Goal: Task Accomplishment & Management: Complete application form

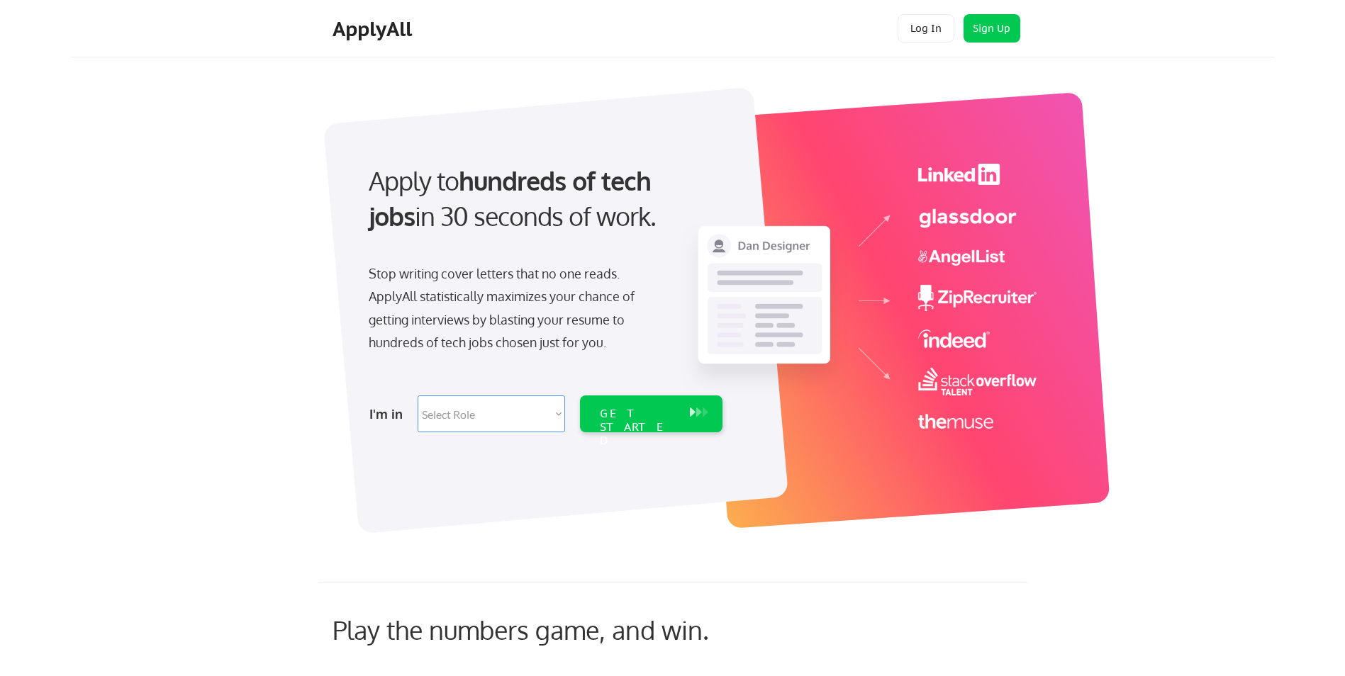
click at [514, 415] on select "Select Role Software Engineering Product Management Customer Success Sales UI/U…" at bounding box center [490, 413] width 147 height 37
select select ""engineering""
click at [417, 395] on select "Select Role Software Engineering Product Management Customer Success Sales UI/U…" at bounding box center [490, 413] width 147 height 37
select select ""engineering""
click at [509, 405] on select "Select Role Software Engineering Product Management Customer Success Sales UI/U…" at bounding box center [490, 413] width 147 height 37
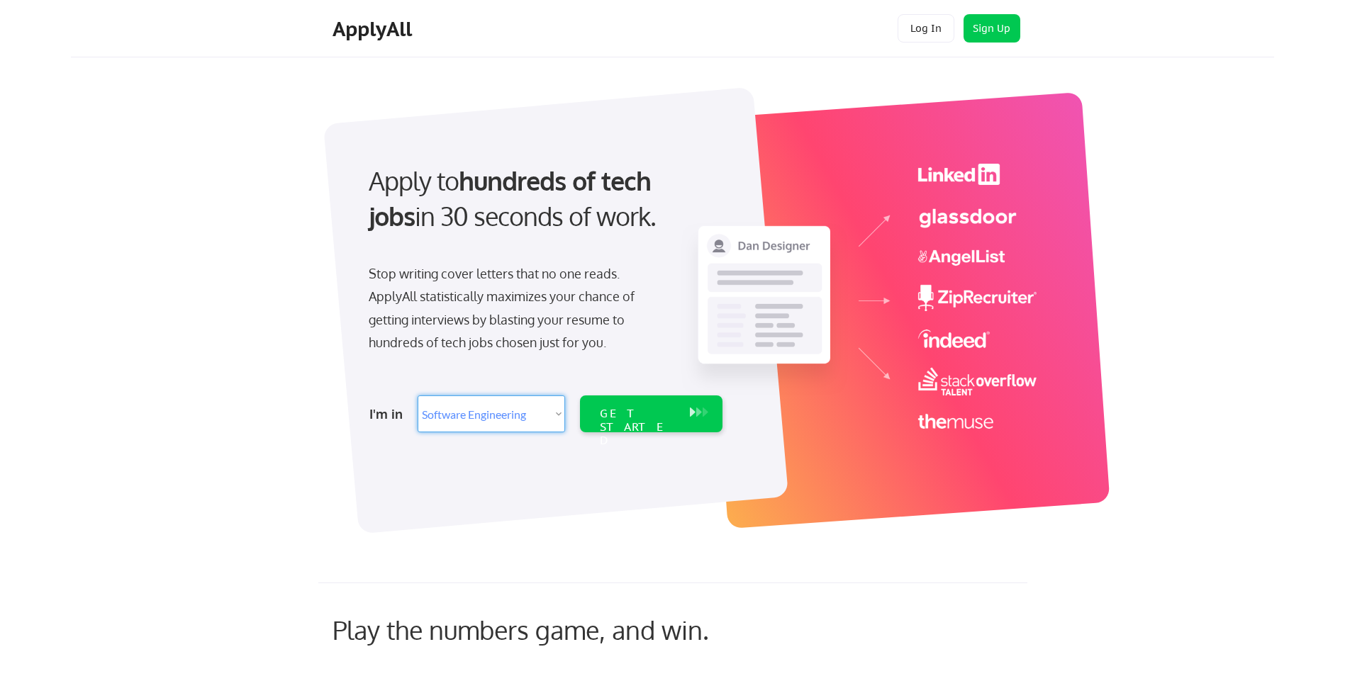
select select ""product""
click at [417, 395] on select "Select Role Software Engineering Product Management Customer Success Sales UI/U…" at bounding box center [490, 413] width 147 height 37
select select ""product""
click at [601, 420] on div "GET STARTED" at bounding box center [638, 427] width 76 height 41
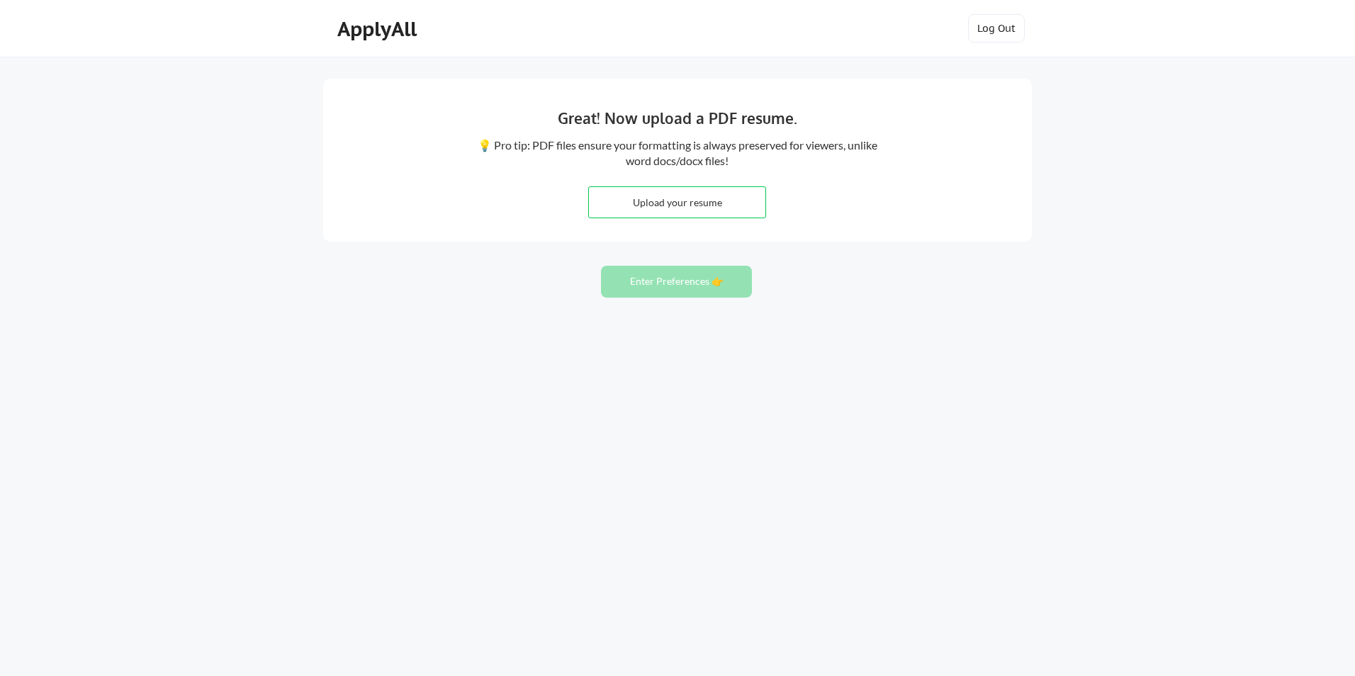
click at [680, 211] on input "file" at bounding box center [677, 202] width 176 height 30
type input "C:\fakepath\[PERSON_NAME] Resume.pdf"
click at [658, 291] on button "Enter Preferences 👉" at bounding box center [676, 282] width 151 height 32
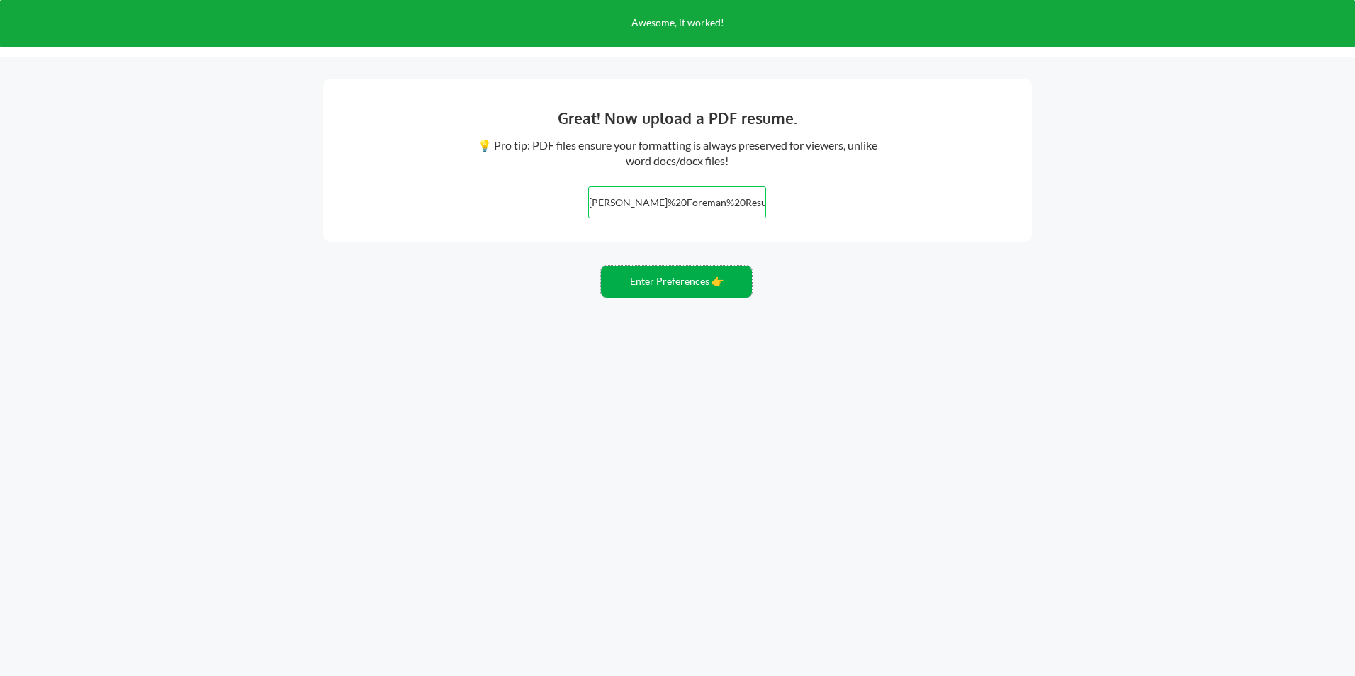
click at [662, 291] on button "Enter Preferences 👉" at bounding box center [676, 282] width 151 height 32
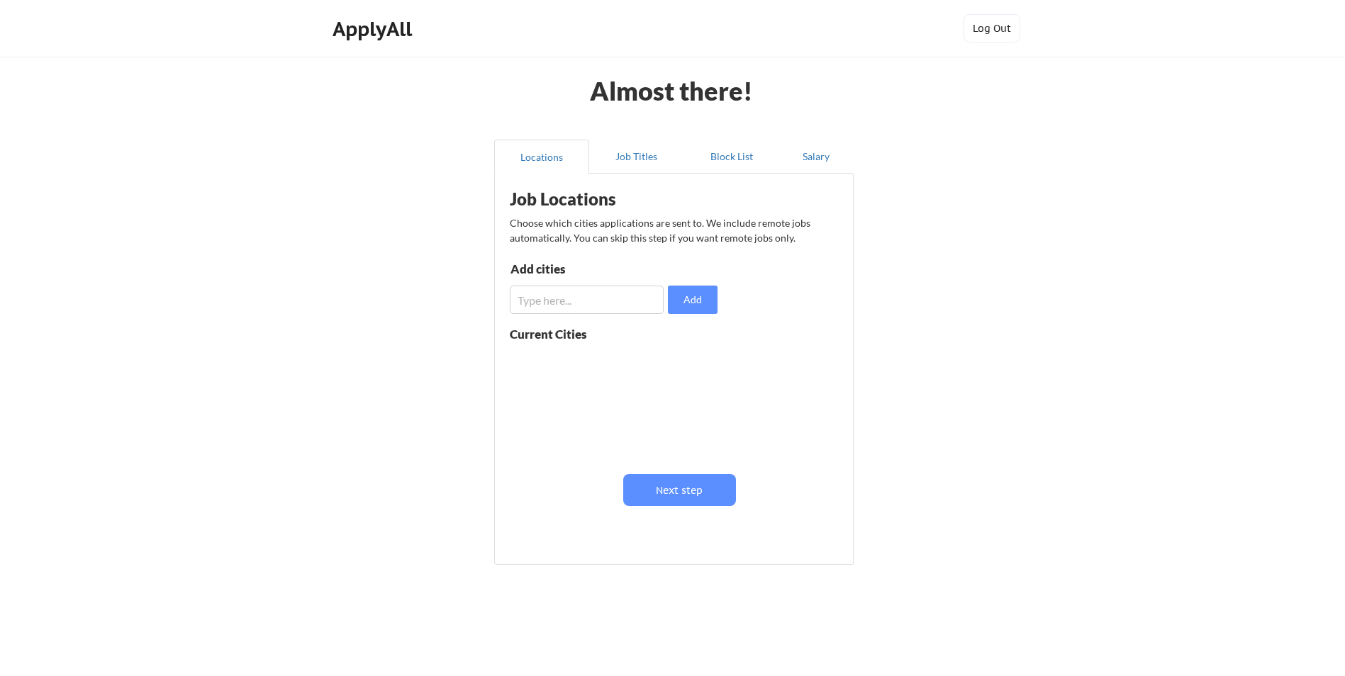
click at [622, 296] on input "input" at bounding box center [587, 300] width 154 height 28
type input "L"
type input "Lake Charles"
click at [682, 303] on button "Add" at bounding box center [693, 300] width 50 height 28
click at [586, 313] on input "input" at bounding box center [587, 300] width 154 height 28
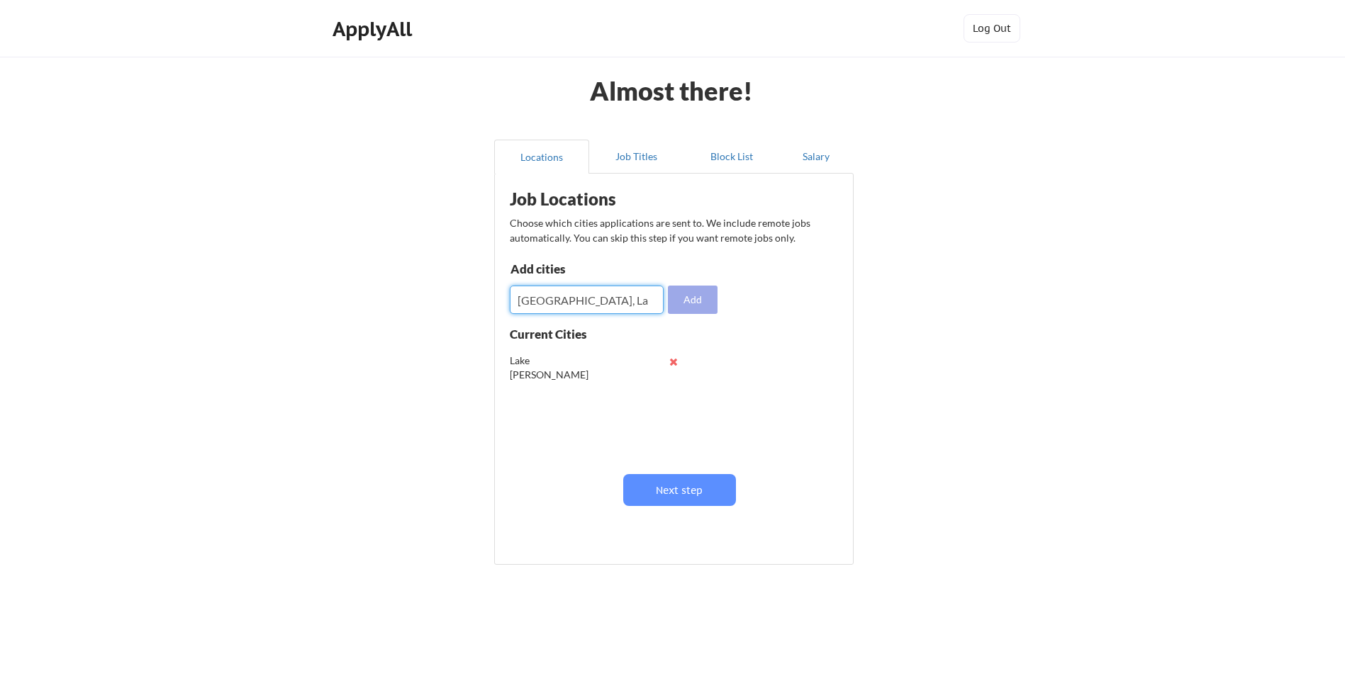
type input "Lafayette, La"
click at [678, 294] on button "Add" at bounding box center [693, 300] width 50 height 28
click at [672, 364] on button at bounding box center [673, 362] width 11 height 11
click at [620, 302] on input "input" at bounding box center [587, 300] width 154 height 28
type input "Lake Charles, La"
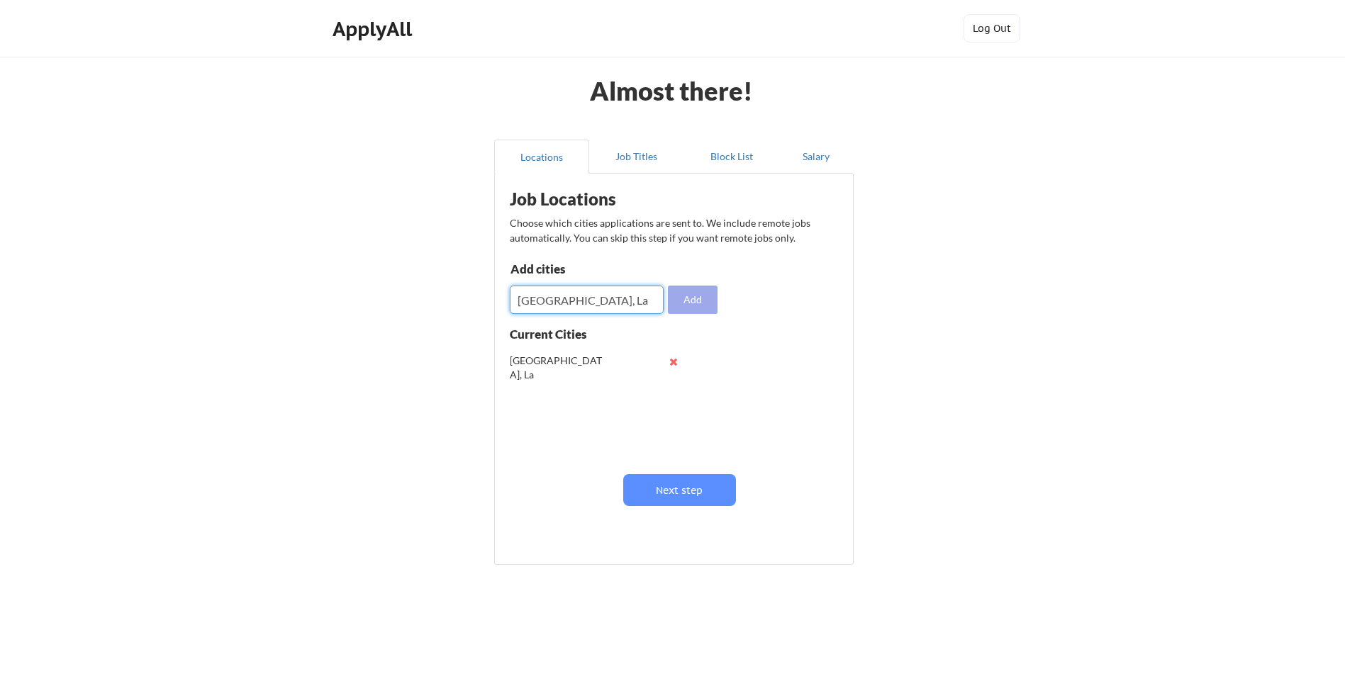
click at [675, 296] on button "Add" at bounding box center [693, 300] width 50 height 28
click at [668, 286] on button "Add" at bounding box center [693, 300] width 50 height 28
click at [621, 293] on input "input" at bounding box center [587, 300] width 154 height 28
type input "Baton Rouge, La"
click at [680, 301] on button "Add" at bounding box center [693, 300] width 50 height 28
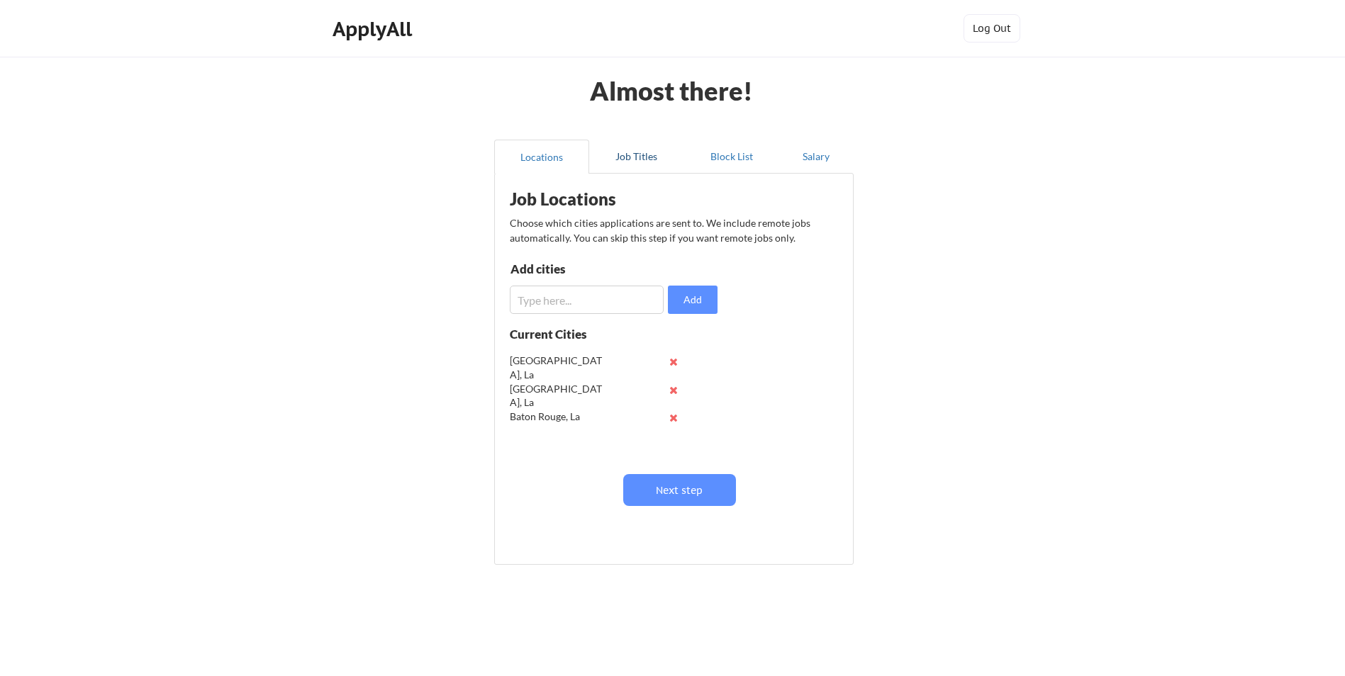
click at [630, 162] on button "Job Titles" at bounding box center [636, 157] width 95 height 34
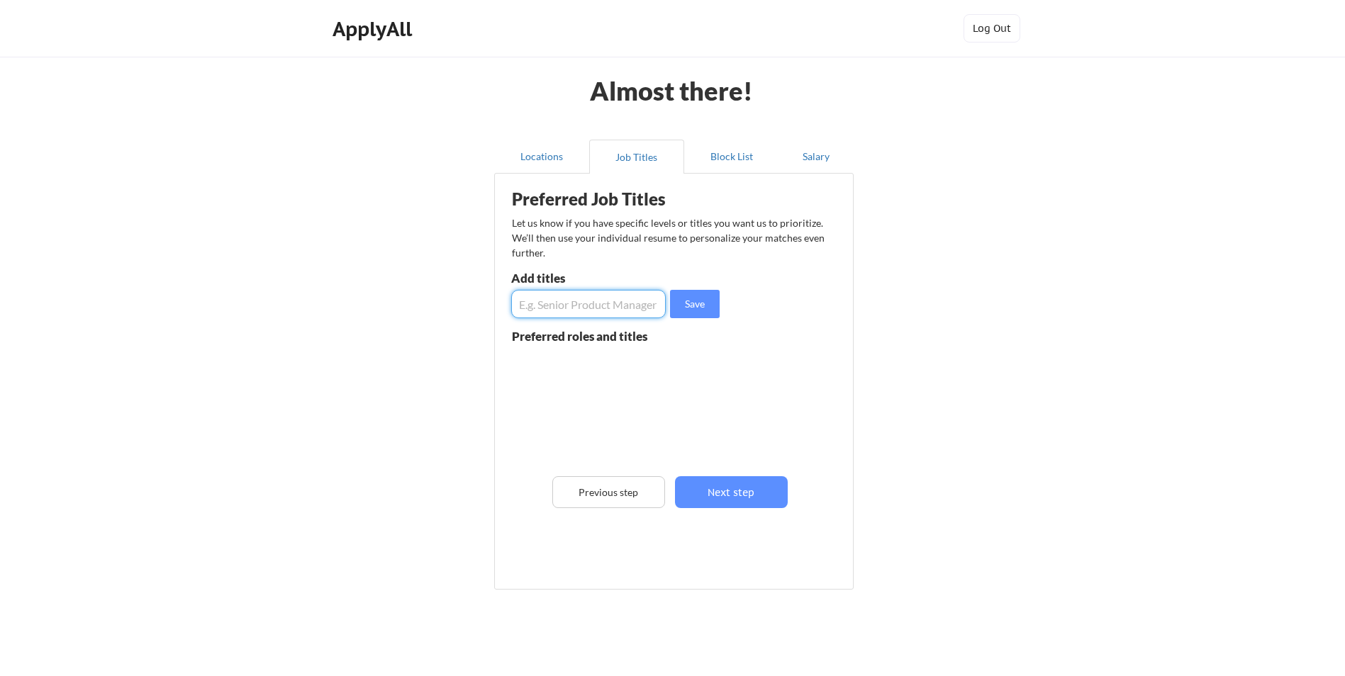
click at [569, 311] on input "input" at bounding box center [588, 304] width 155 height 28
type input "Engineer"
click at [700, 291] on button "Save" at bounding box center [695, 304] width 50 height 28
click at [712, 151] on button "Block List" at bounding box center [731, 157] width 95 height 34
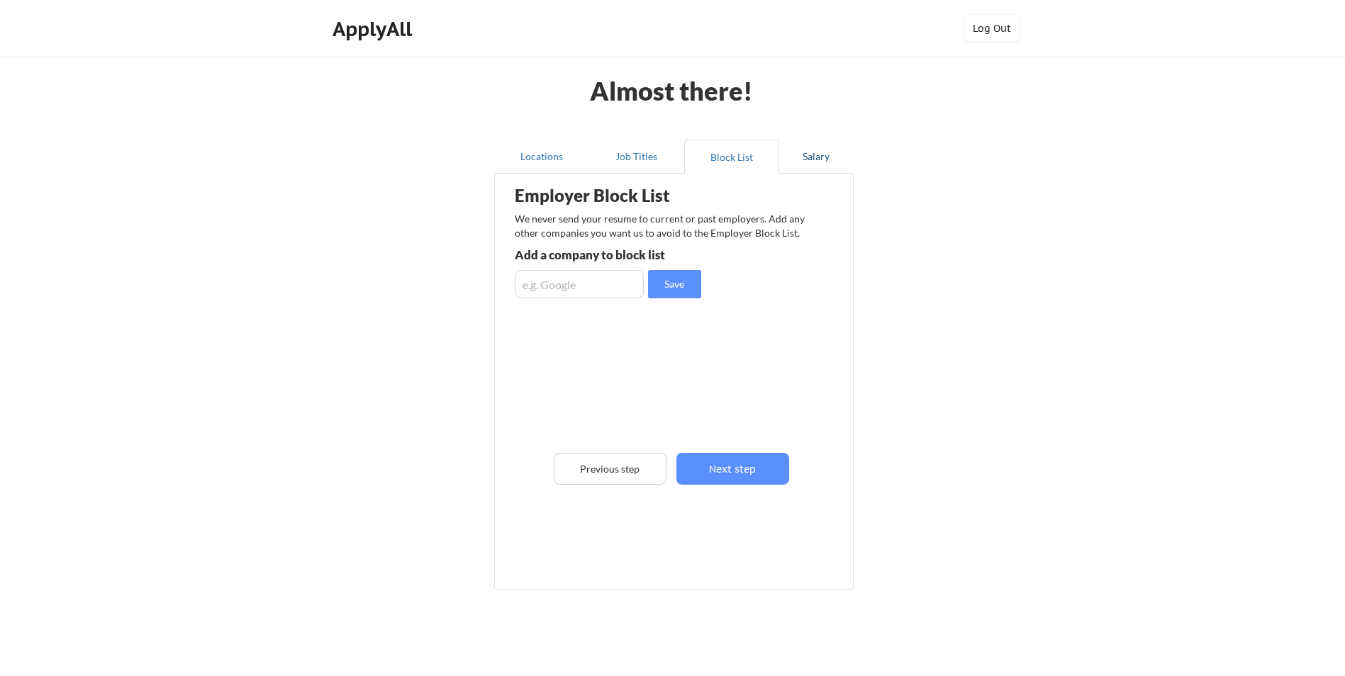
click at [828, 155] on button "Salary" at bounding box center [816, 157] width 74 height 34
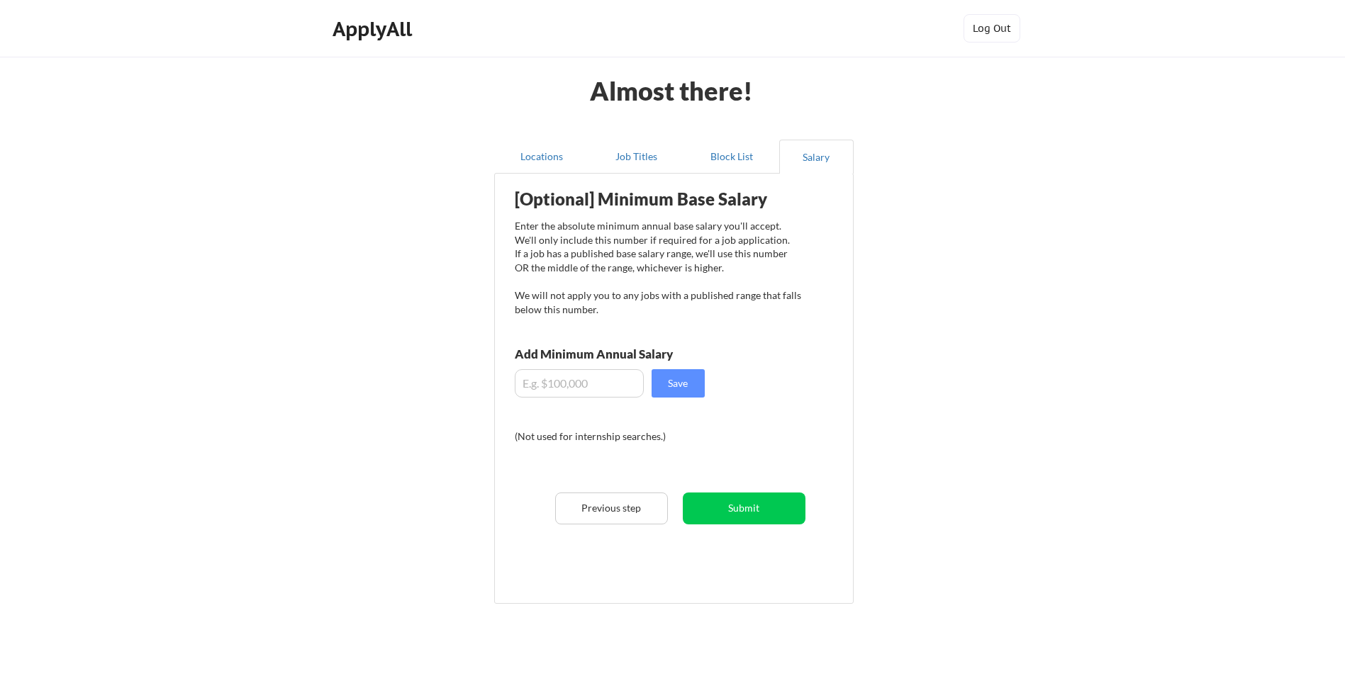
click at [583, 369] on input "input" at bounding box center [579, 383] width 129 height 28
type input "$5"
type input "$75,000"
click at [675, 388] on button "Save" at bounding box center [677, 383] width 53 height 28
click at [727, 500] on button "Submit" at bounding box center [744, 509] width 123 height 32
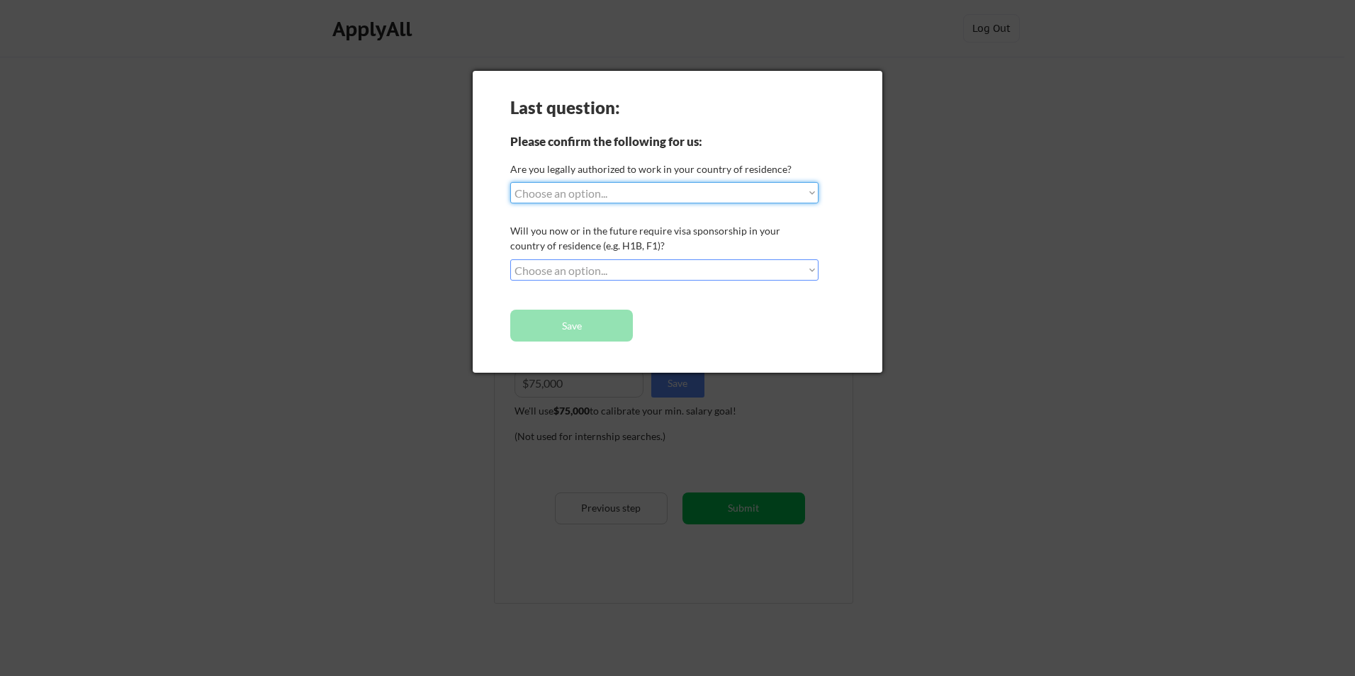
click at [773, 193] on select "Choose an option... Yes, I am a US Citizen Yes, I am a Canadian Citizen Yes, I …" at bounding box center [664, 192] width 308 height 21
select select ""yes__i_am_a_us_citizen""
click at [510, 182] on select "Choose an option... Yes, I am a US Citizen Yes, I am a Canadian Citizen Yes, I …" at bounding box center [664, 192] width 308 height 21
click at [632, 263] on select "Choose an option... No, I will not need sponsorship Yes, I will need sponsorship" at bounding box center [664, 269] width 308 height 21
select select ""no__i_will_not_need_sponsorship""
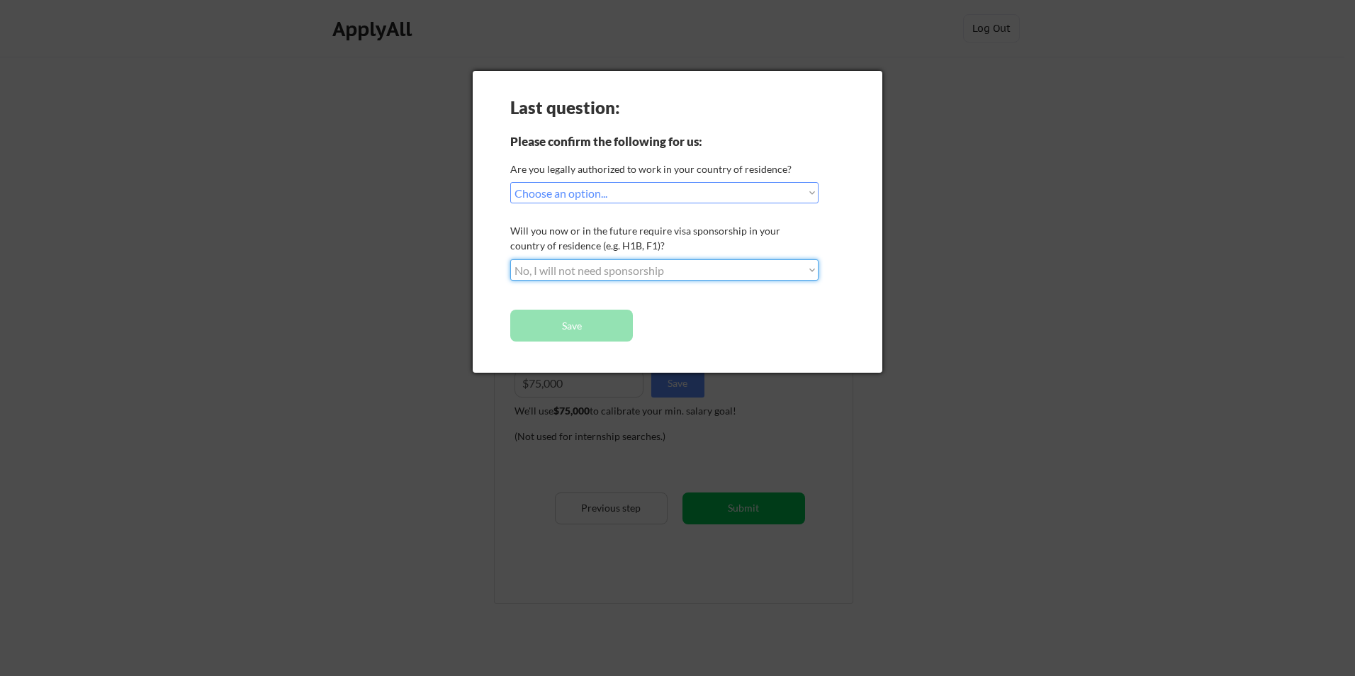
click at [510, 259] on select "Choose an option... No, I will not need sponsorship Yes, I will need sponsorship" at bounding box center [664, 269] width 308 height 21
click at [601, 333] on button "Save" at bounding box center [571, 326] width 123 height 32
